Goal: Transaction & Acquisition: Subscribe to service/newsletter

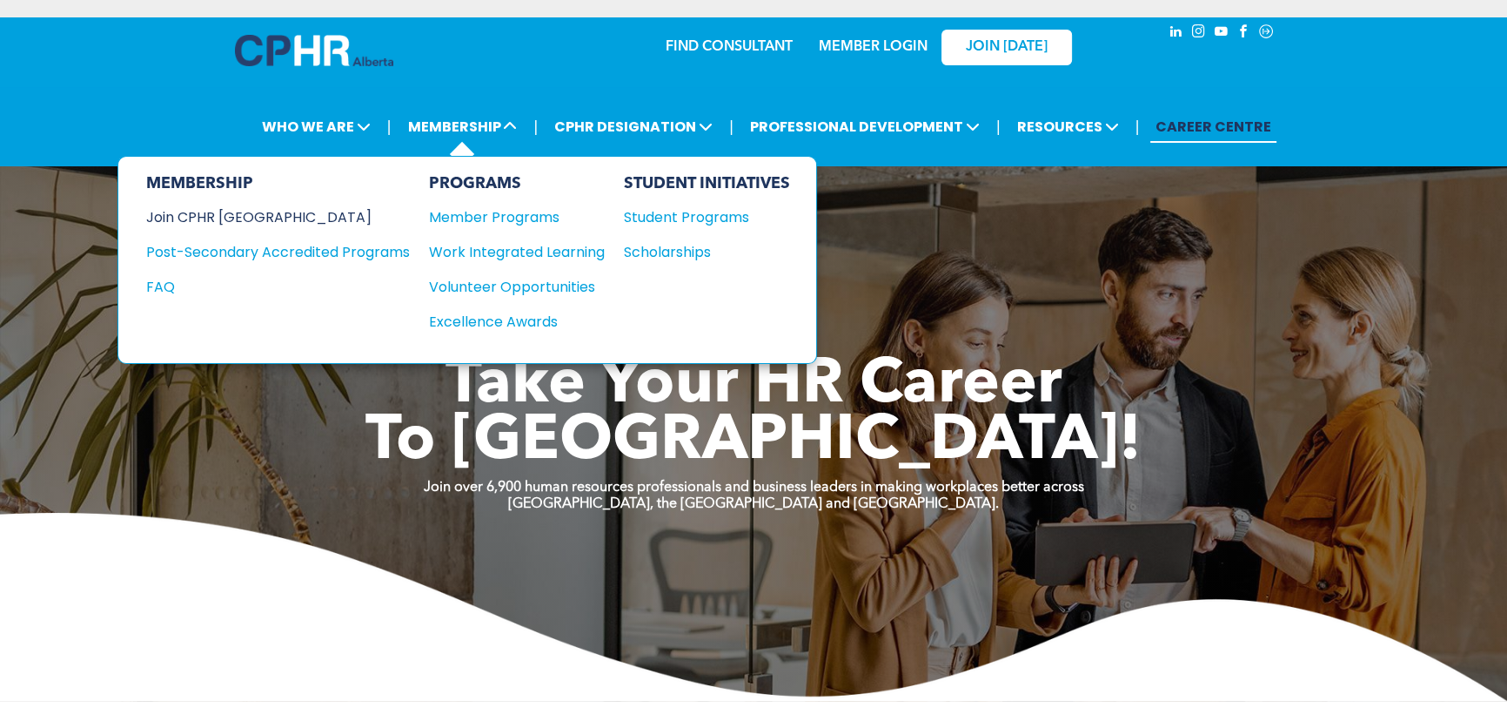
click at [199, 218] on div "Join CPHR [GEOGRAPHIC_DATA]" at bounding box center [265, 217] width 238 height 22
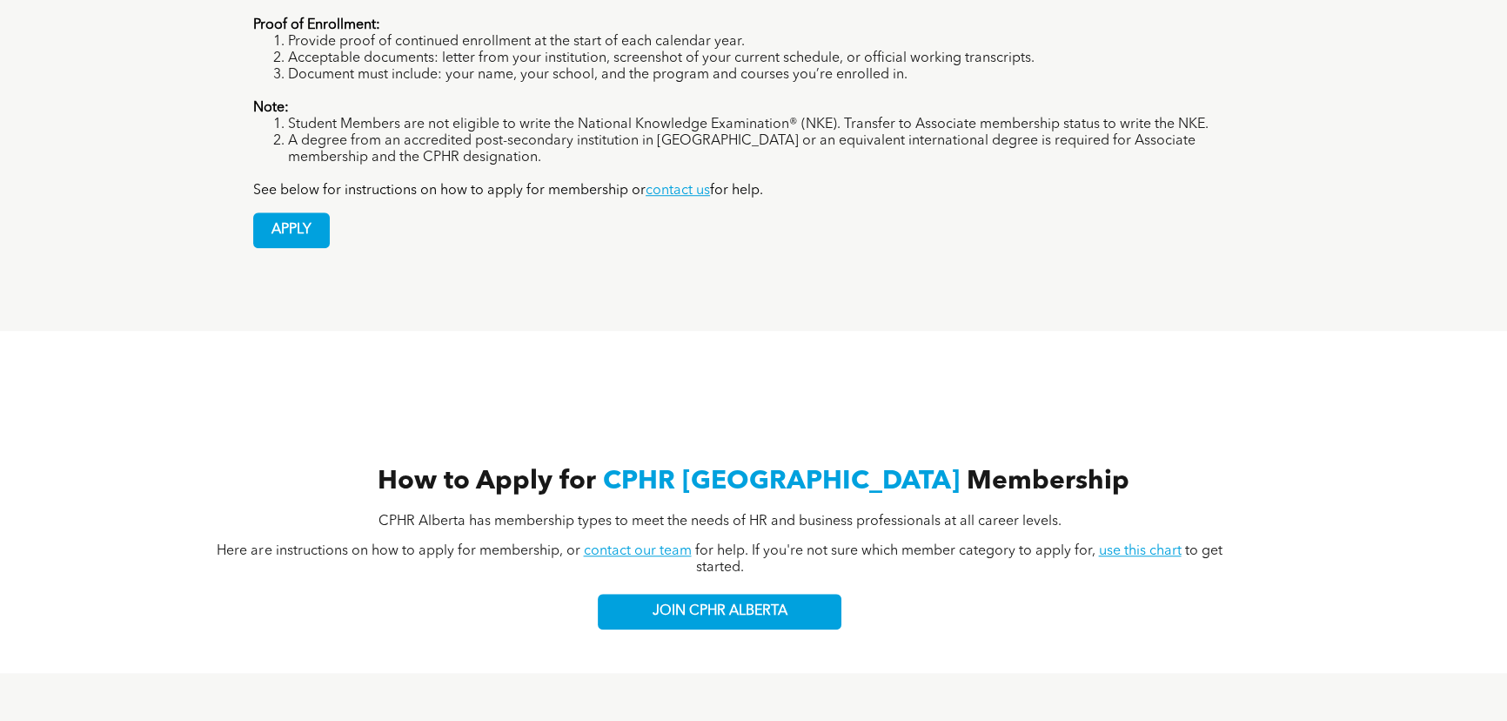
scroll to position [1926, 0]
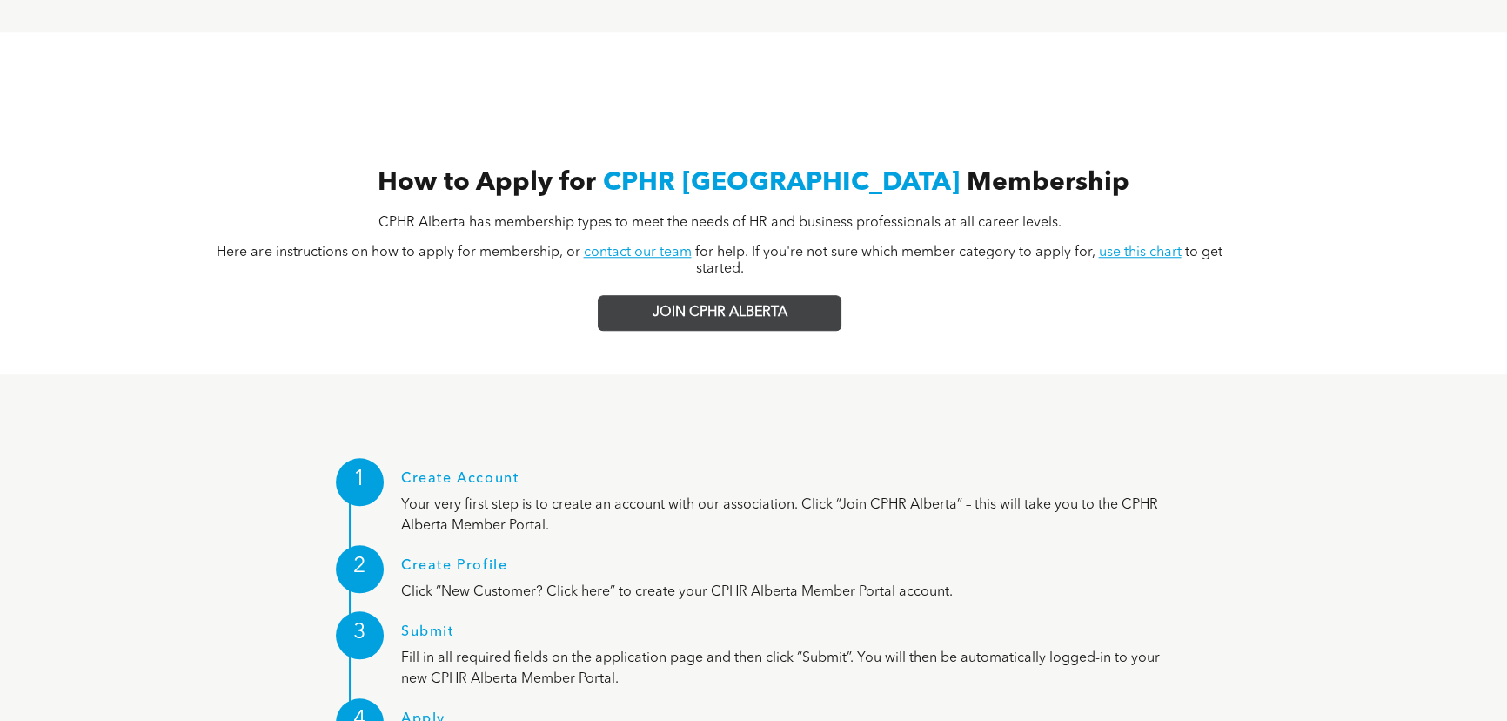
click at [642, 295] on link "JOIN CPHR ALBERTA" at bounding box center [720, 313] width 244 height 36
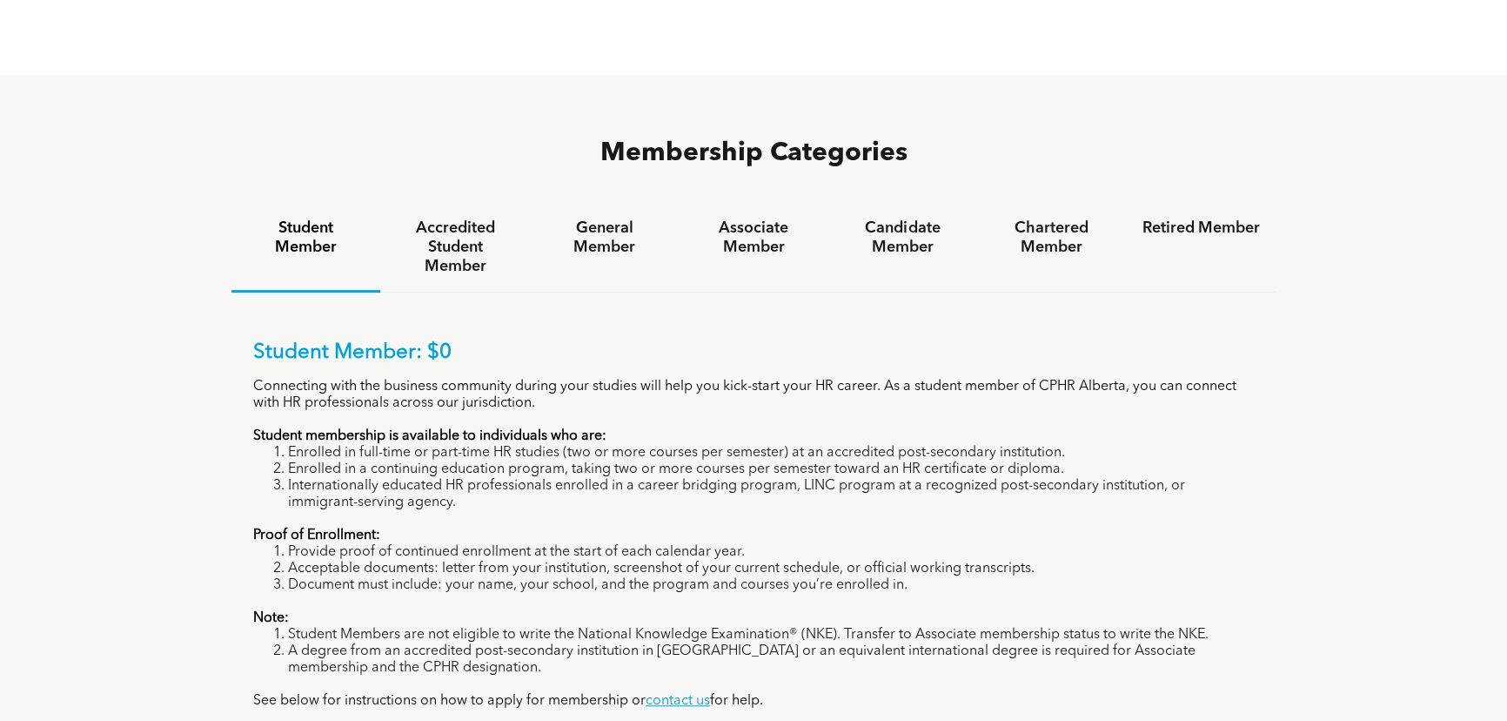
scroll to position [1135, 0]
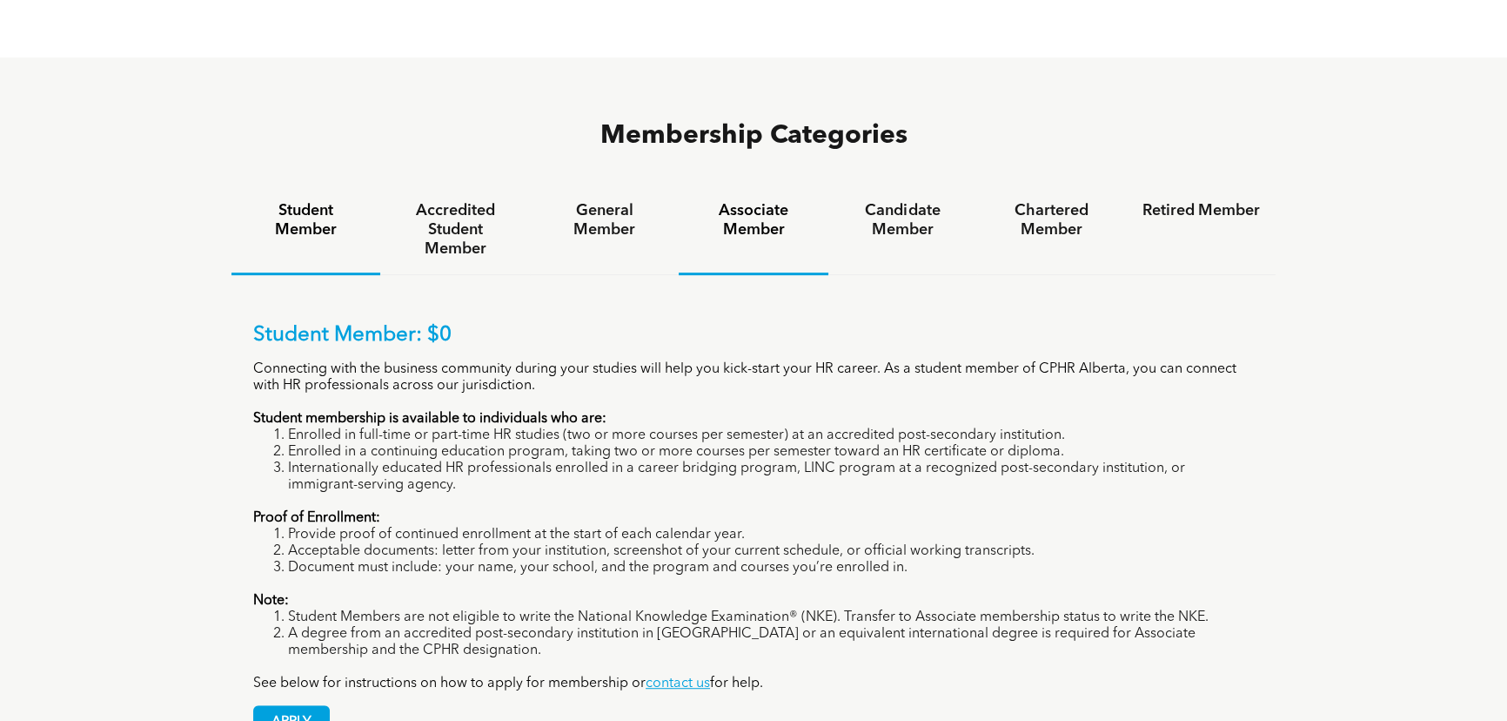
click at [745, 201] on h4 "Associate Member" at bounding box center [752, 220] width 117 height 38
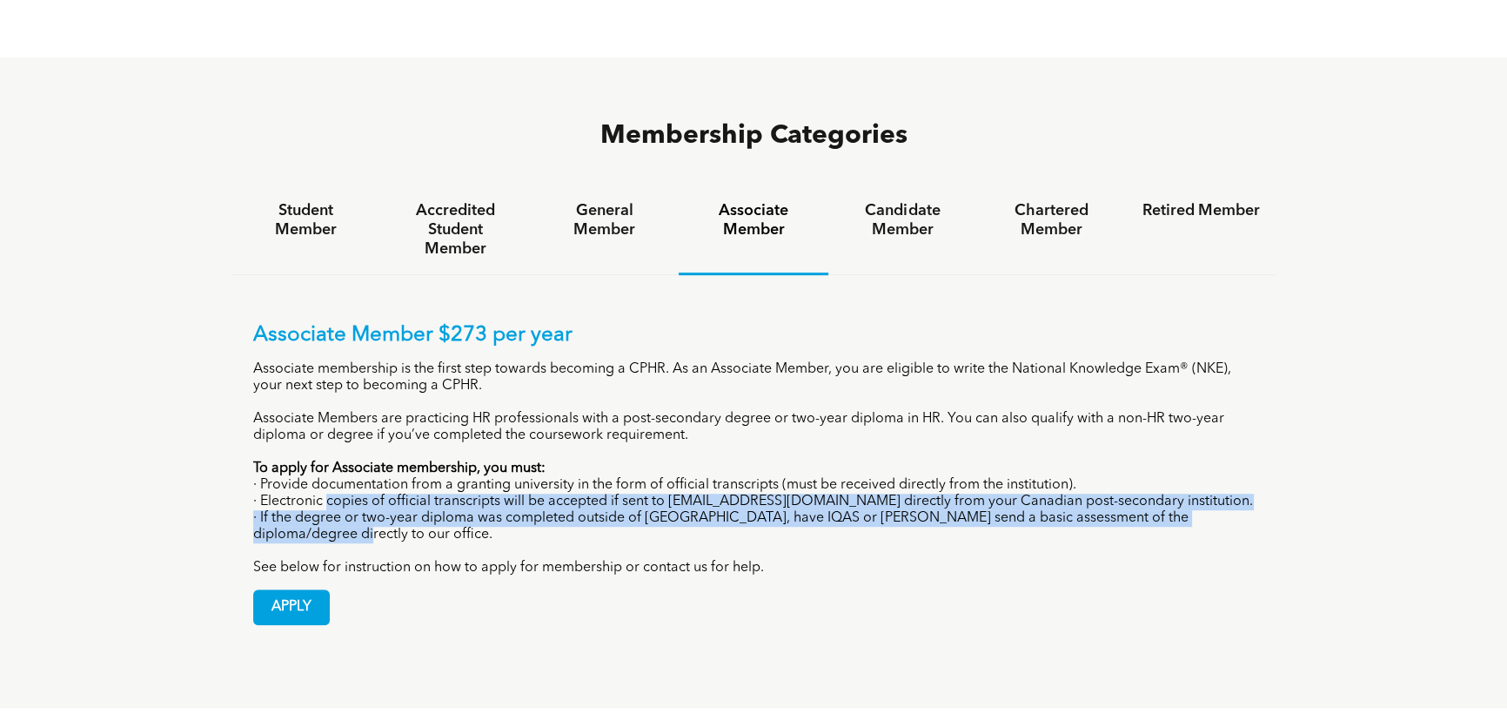
drag, startPoint x: 325, startPoint y: 438, endPoint x: 878, endPoint y: 469, distance: 553.4
click at [878, 469] on div "Associate Member $273 per year Associate membership is the first step towards b…" at bounding box center [753, 449] width 1001 height 253
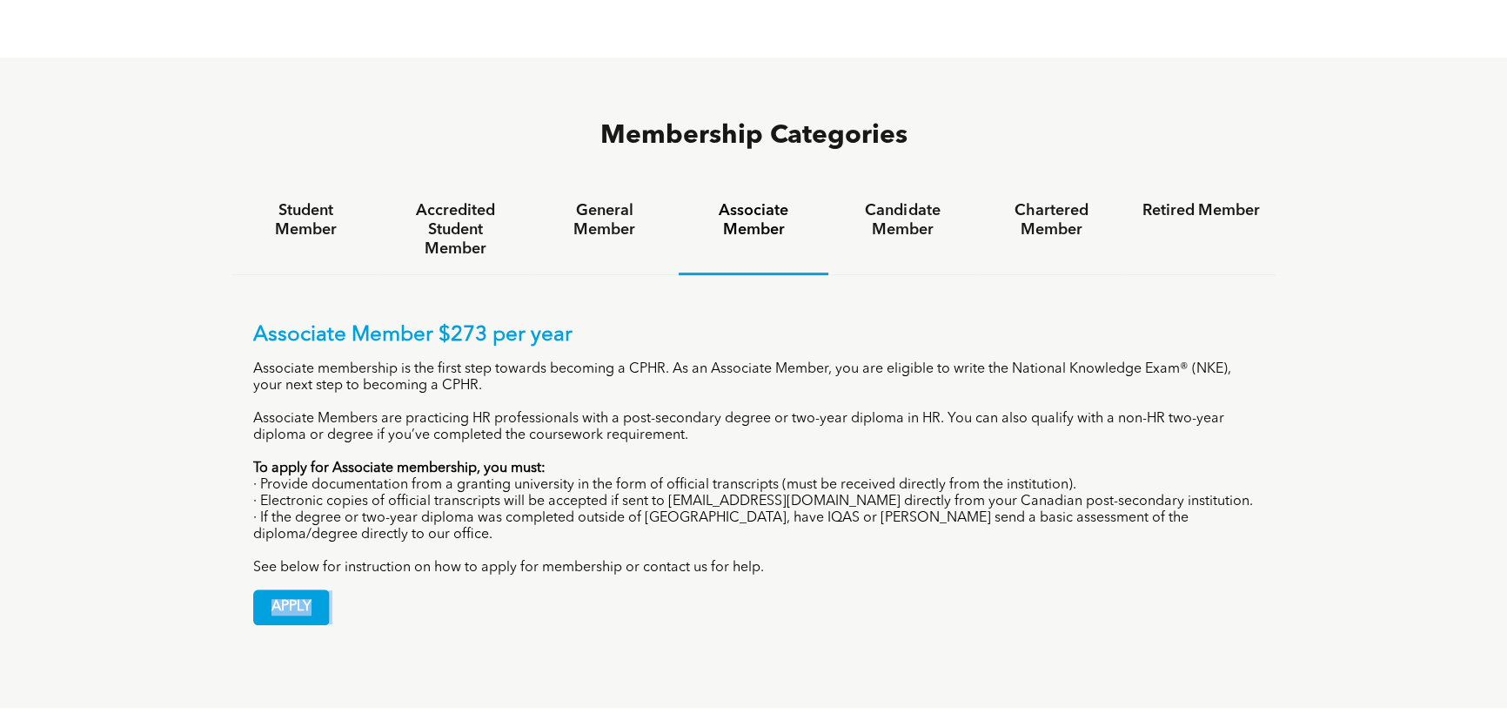
click at [899, 517] on div "Associate Member $273 per year Associate membership is the first step towards b…" at bounding box center [753, 474] width 1001 height 302
click at [908, 201] on h4 "Candidate Member" at bounding box center [902, 220] width 117 height 38
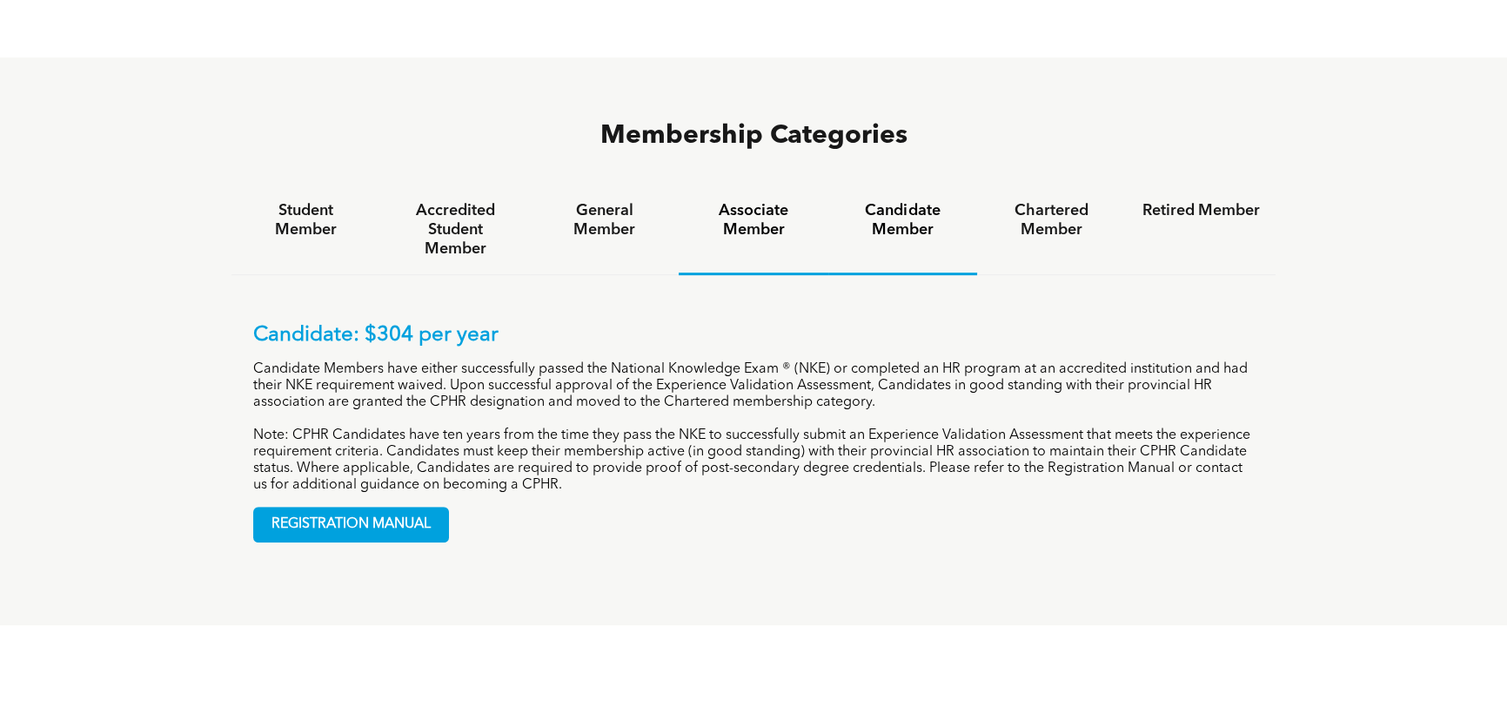
click at [754, 201] on h4 "Associate Member" at bounding box center [752, 220] width 117 height 38
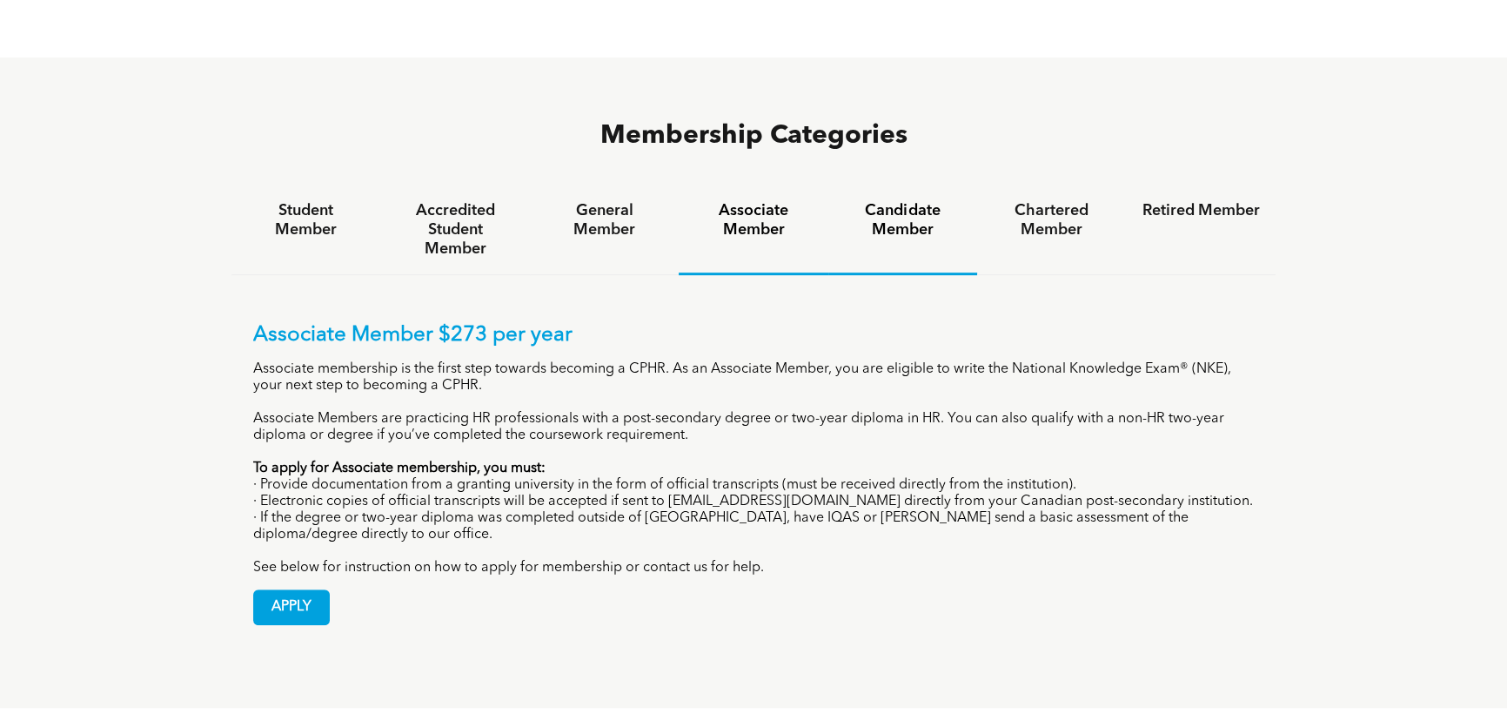
click at [922, 201] on h4 "Candidate Member" at bounding box center [902, 220] width 117 height 38
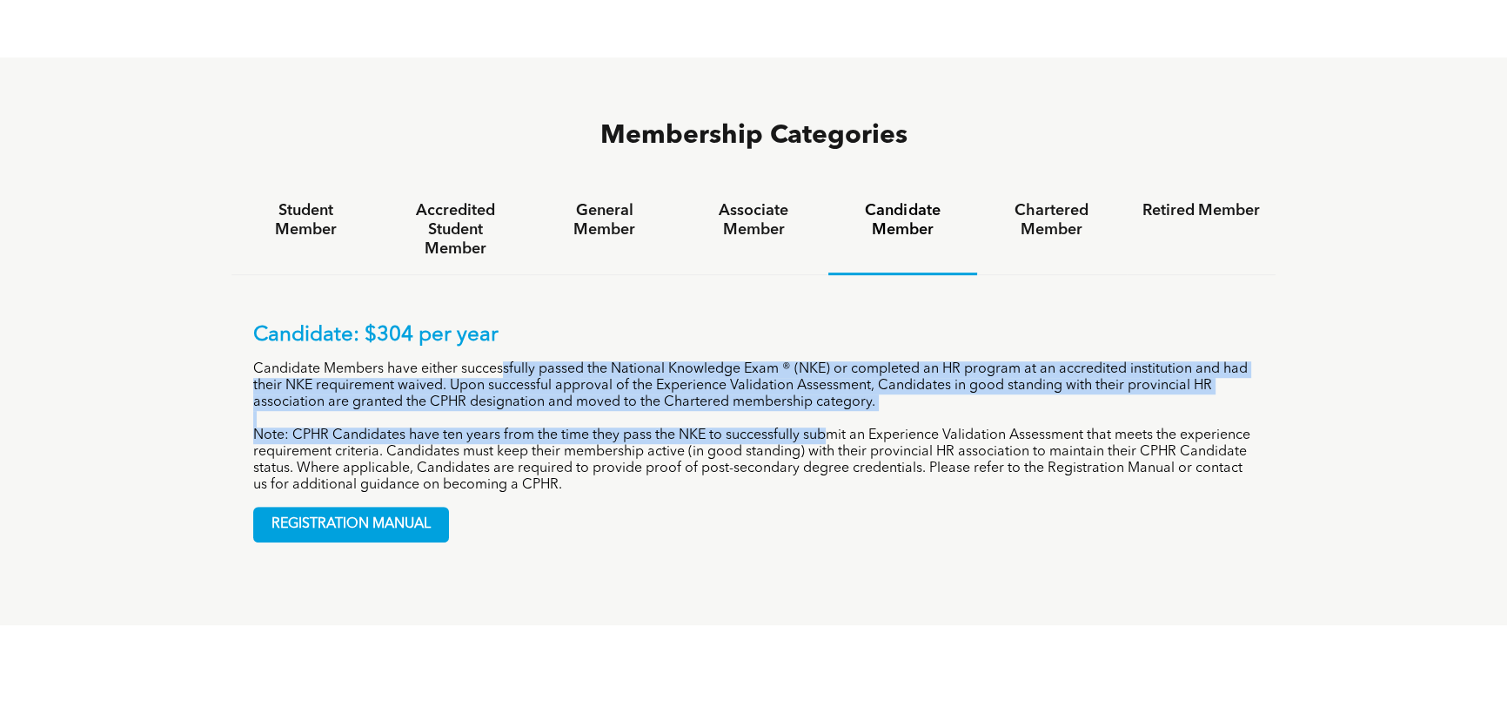
drag, startPoint x: 501, startPoint y: 311, endPoint x: 828, endPoint y: 372, distance: 332.0
click at [828, 372] on div "Candidate: $304 per year Candidate Members have either successfully passed the …" at bounding box center [753, 408] width 1001 height 171
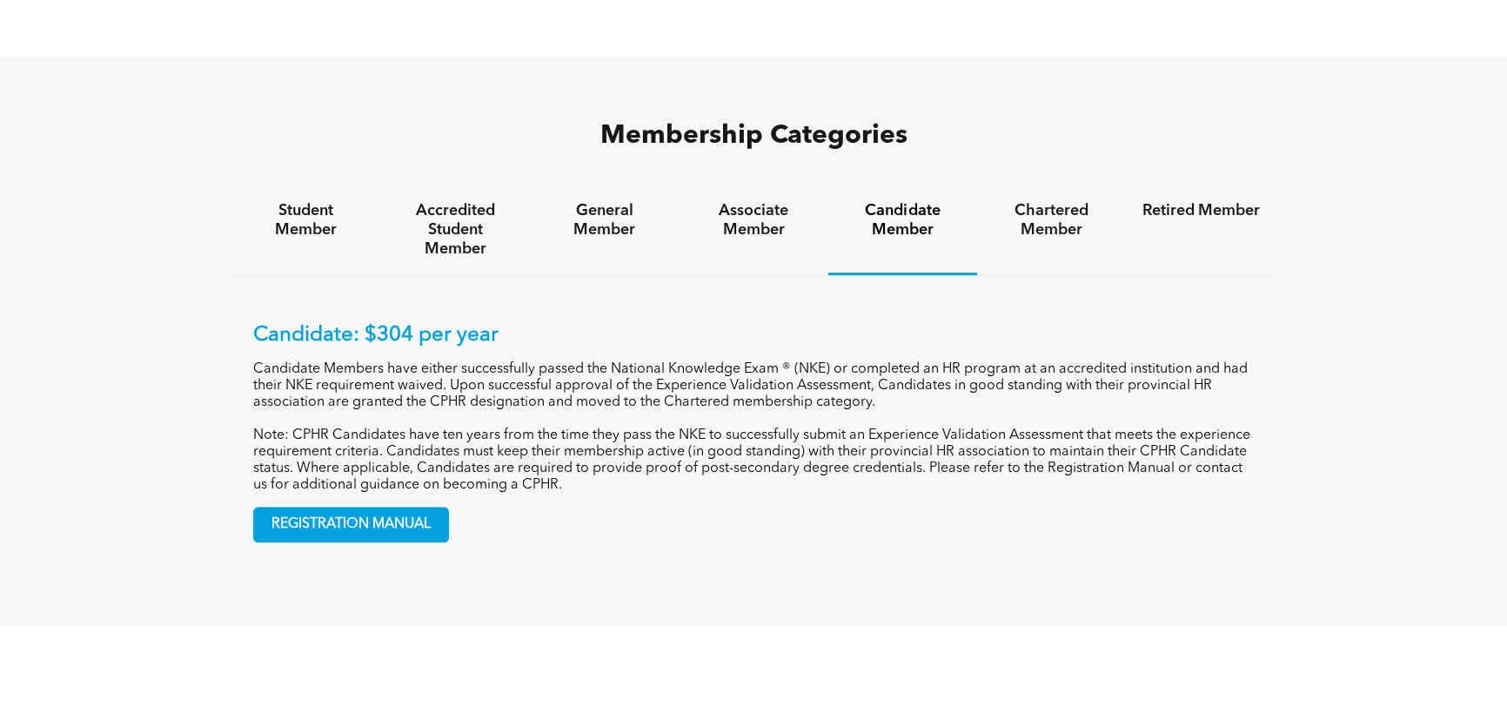
click at [486, 493] on div "REGISTRATION MANUAL" at bounding box center [753, 517] width 1001 height 49
click at [747, 201] on h4 "Associate Member" at bounding box center [752, 220] width 117 height 38
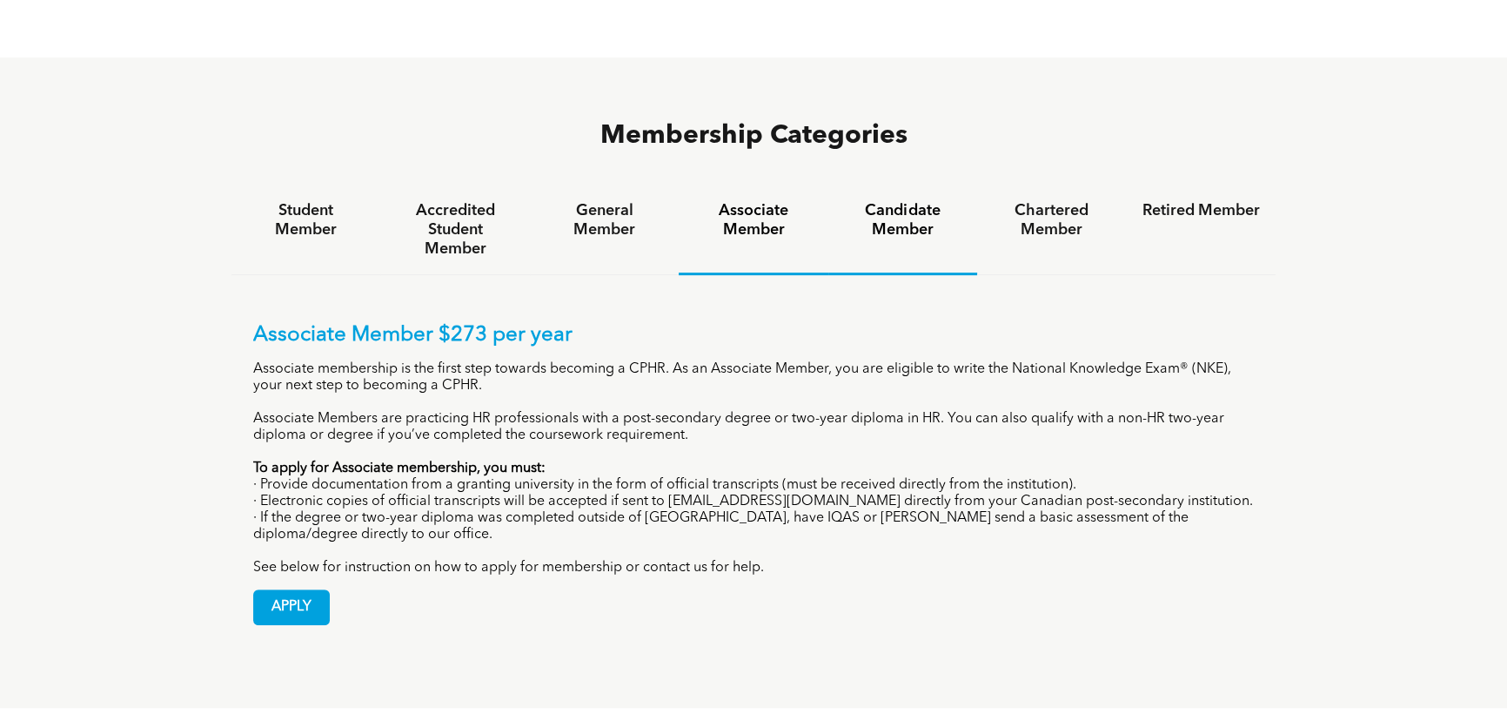
click at [901, 201] on h4 "Candidate Member" at bounding box center [902, 220] width 117 height 38
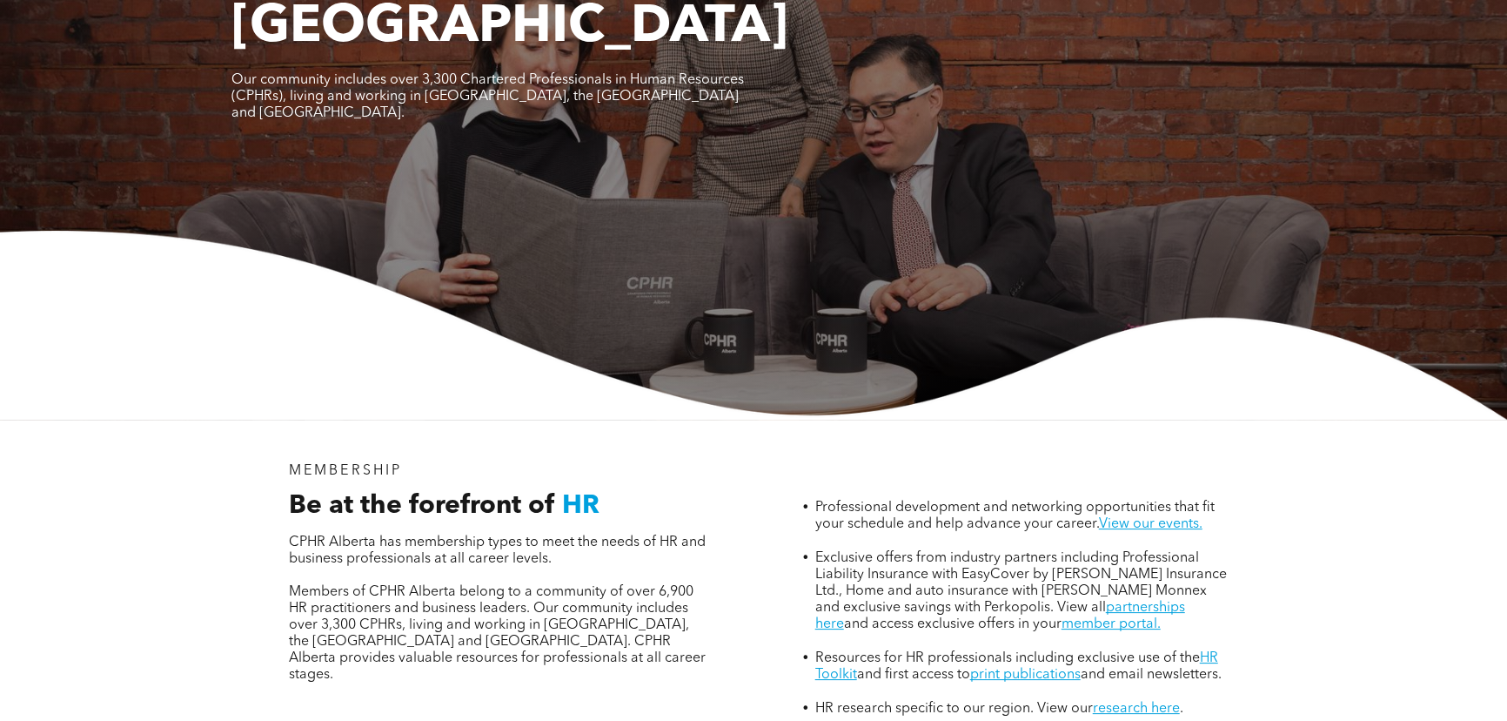
scroll to position [0, 0]
